Goal: Check status: Check status

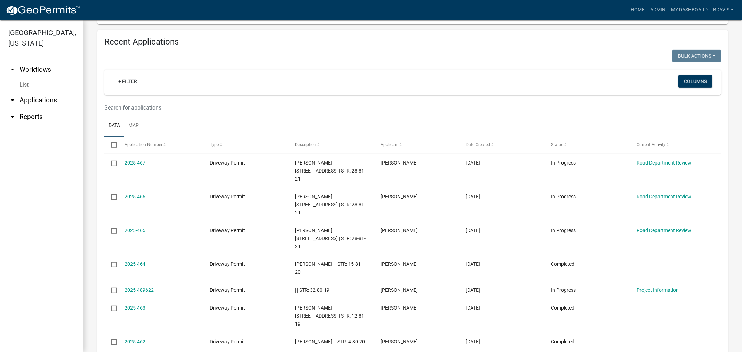
scroll to position [270, 0]
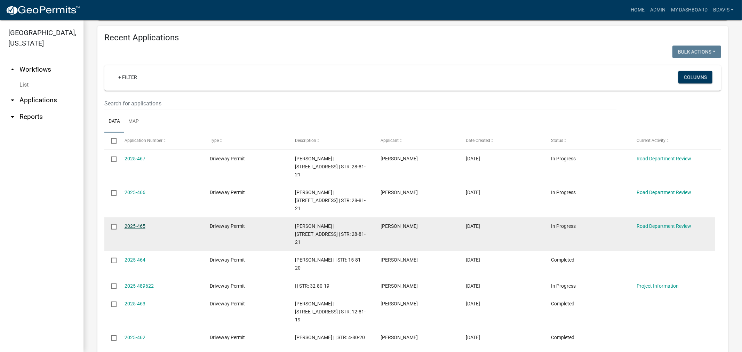
click at [129, 223] on link "2025-465" at bounding box center [135, 226] width 21 height 6
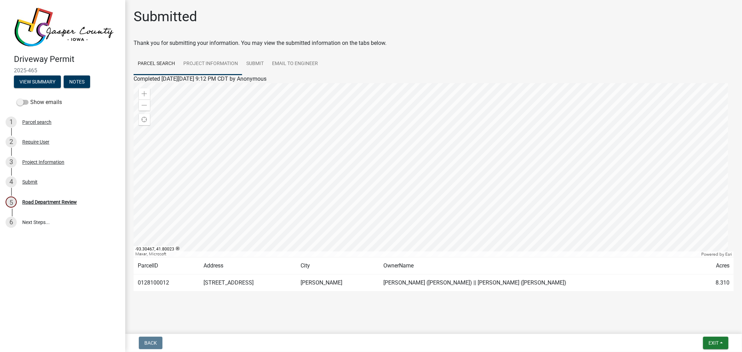
click at [209, 60] on link "Project Information" at bounding box center [210, 64] width 63 height 22
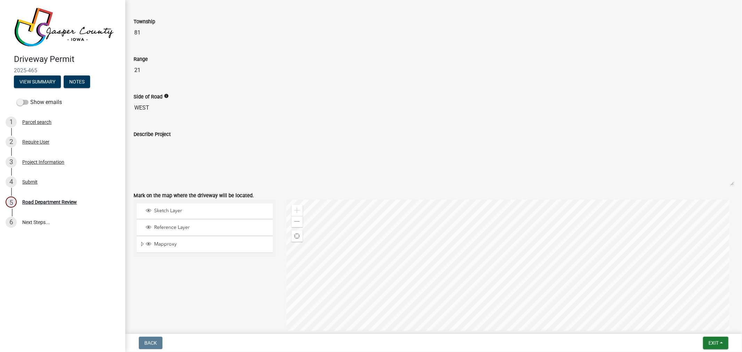
scroll to position [696, 0]
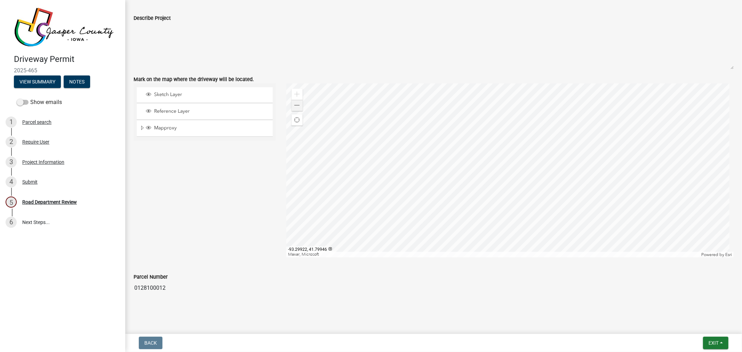
click at [289, 104] on div at bounding box center [509, 171] width 447 height 174
click at [292, 104] on div "Zoom out" at bounding box center [297, 105] width 11 height 11
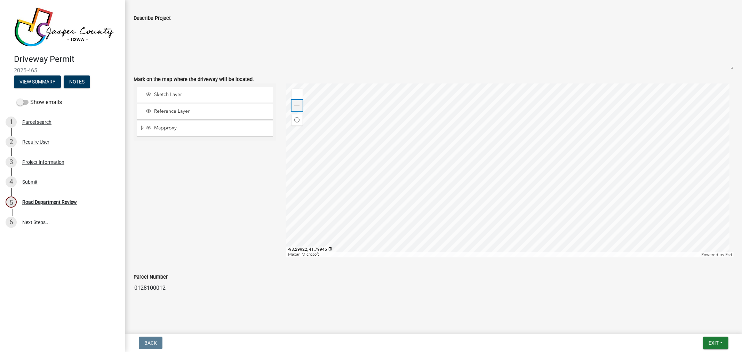
click at [292, 104] on div "Zoom out" at bounding box center [297, 105] width 11 height 11
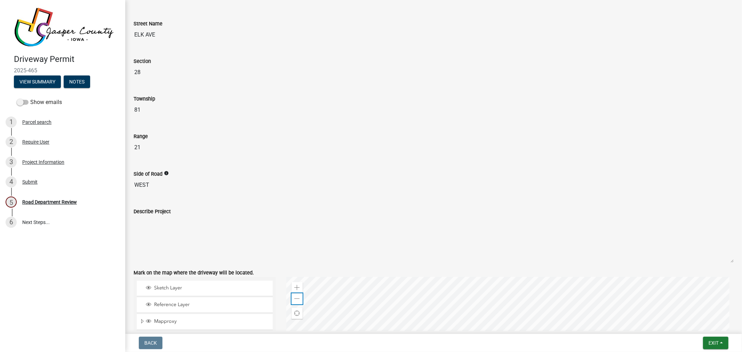
scroll to position [541, 0]
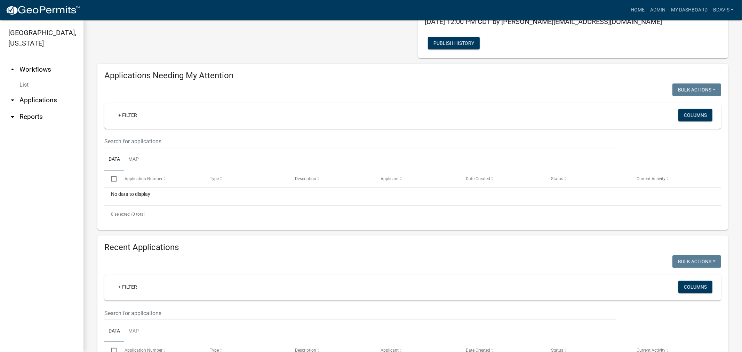
scroll to position [193, 0]
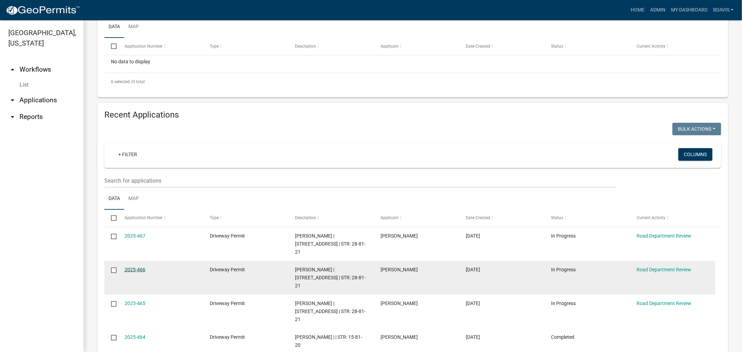
click at [139, 267] on link "2025-466" at bounding box center [135, 270] width 21 height 6
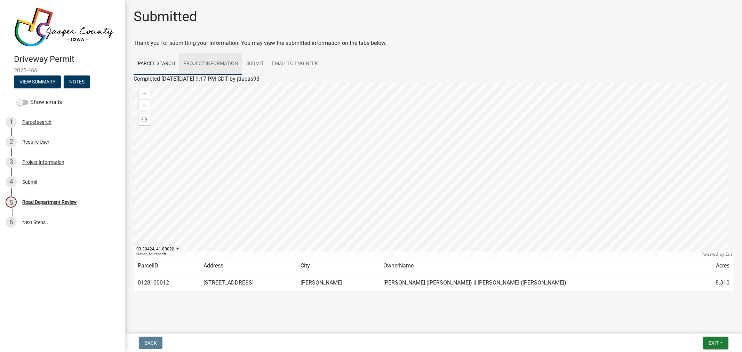
click at [227, 66] on link "Project Information" at bounding box center [210, 64] width 63 height 22
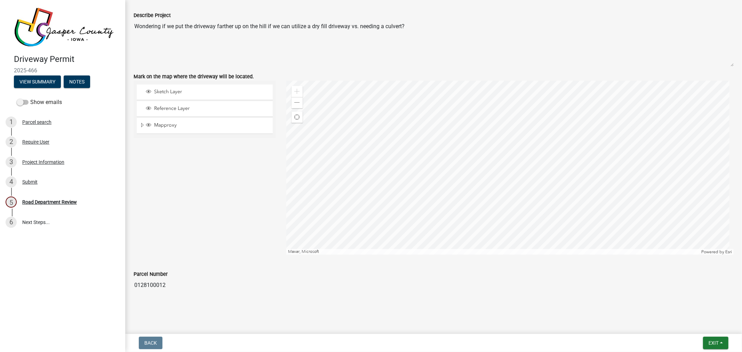
scroll to position [701, 0]
click at [296, 103] on span at bounding box center [297, 101] width 6 height 6
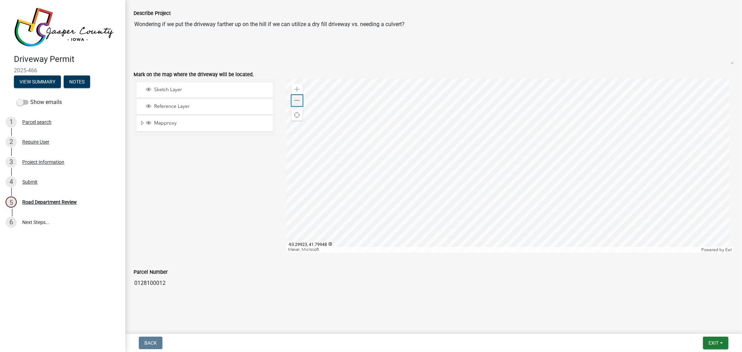
click at [296, 103] on span at bounding box center [297, 101] width 6 height 6
click at [292, 99] on div "Zoom out" at bounding box center [297, 100] width 11 height 11
click at [294, 91] on span at bounding box center [297, 90] width 6 height 6
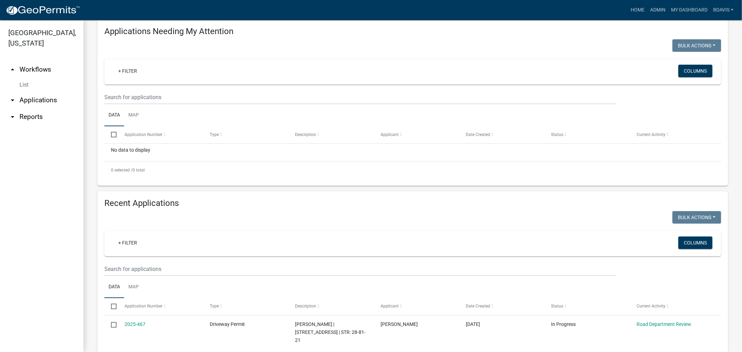
scroll to position [116, 0]
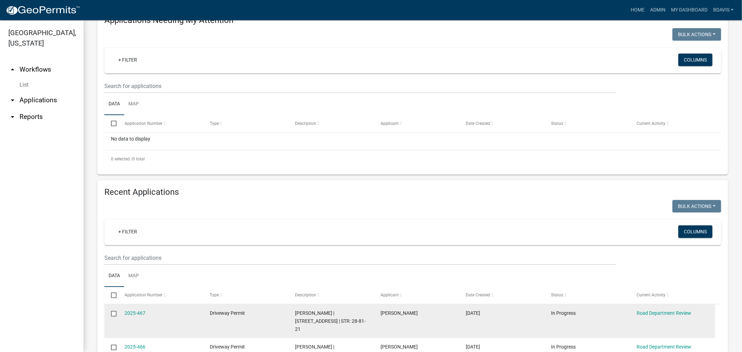
click at [145, 309] on div "2025-467" at bounding box center [161, 313] width 72 height 8
click at [141, 310] on link "2025-467" at bounding box center [135, 313] width 21 height 6
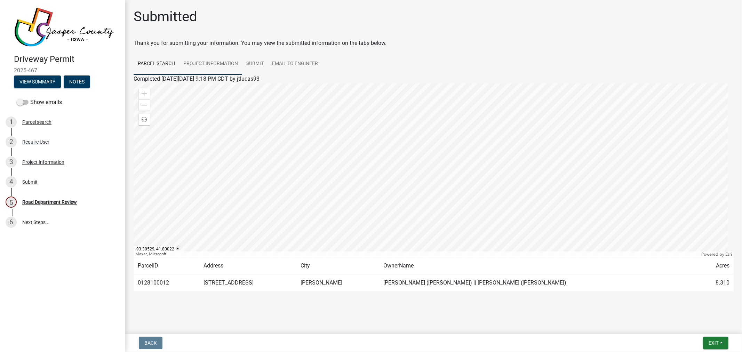
click at [217, 65] on link "Project Information" at bounding box center [210, 64] width 63 height 22
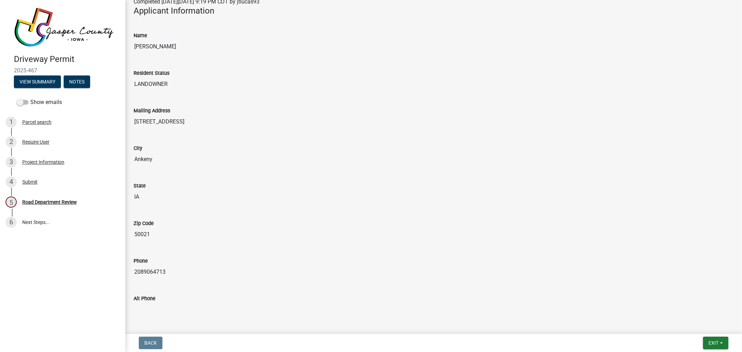
scroll to position [154, 0]
